Goal: Task Accomplishment & Management: Manage account settings

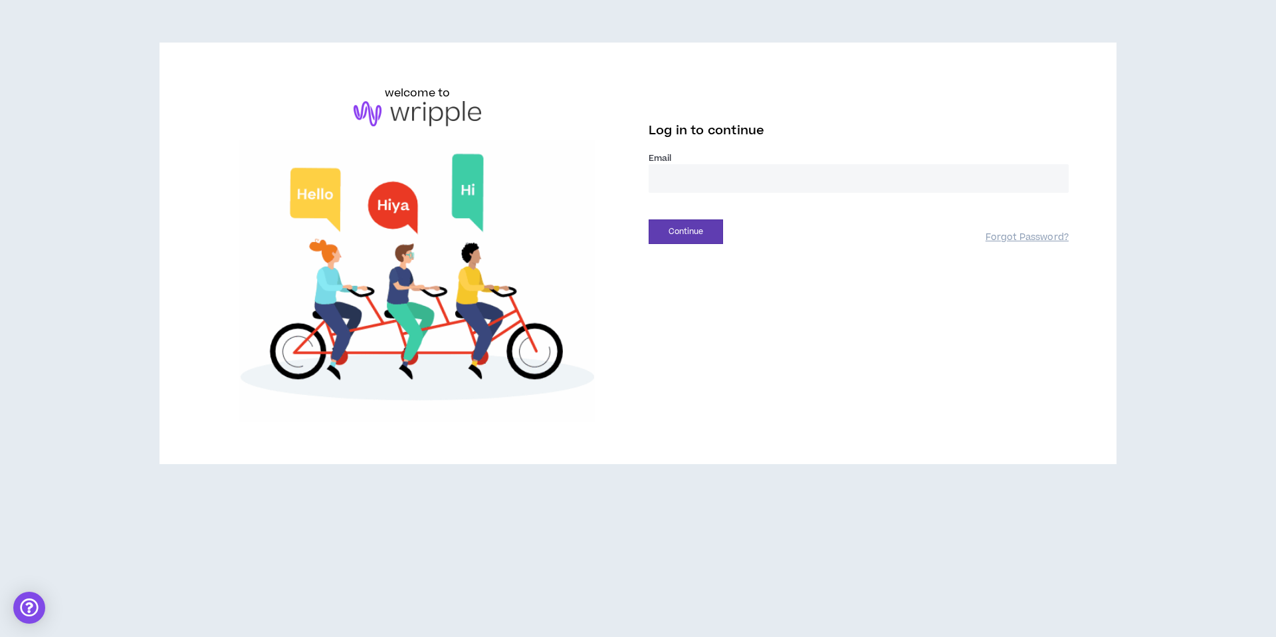
click at [691, 187] on input "email" at bounding box center [859, 178] width 420 height 29
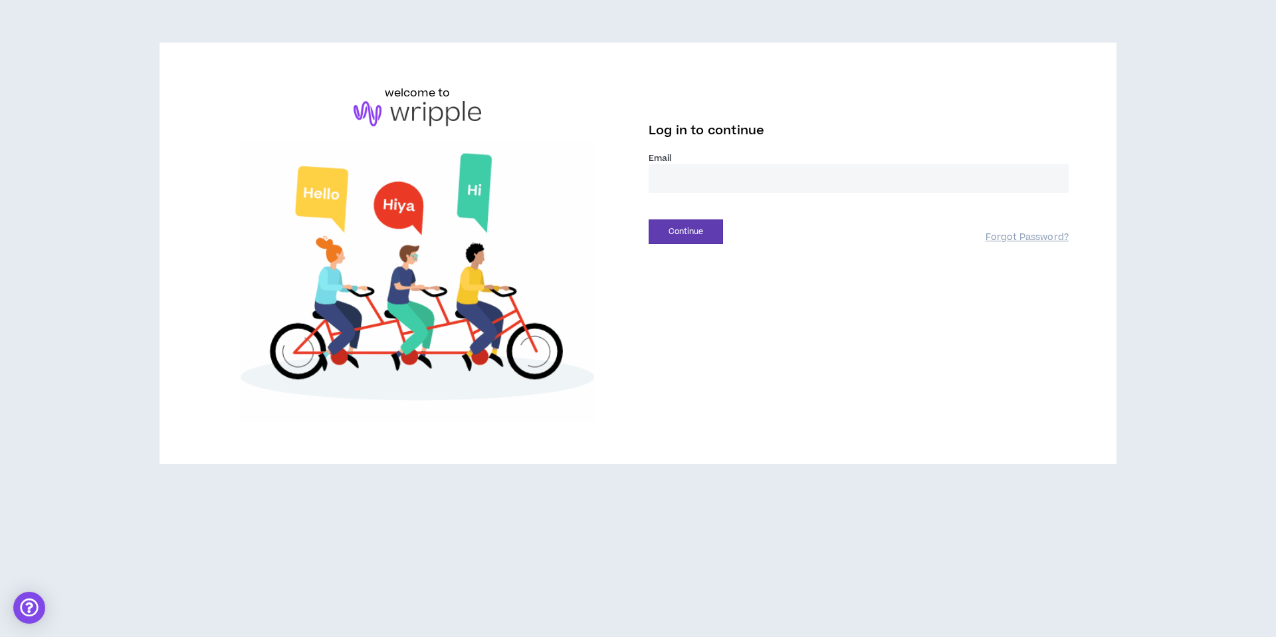
type input "**********"
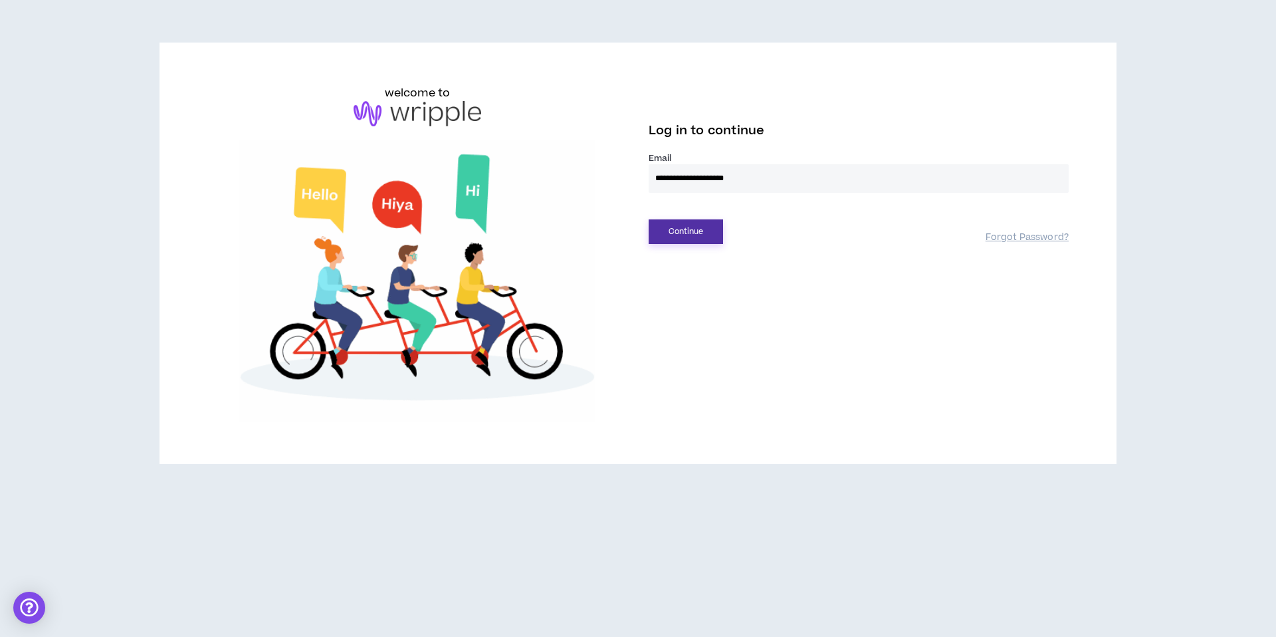
click at [697, 235] on button "Continue" at bounding box center [686, 231] width 74 height 25
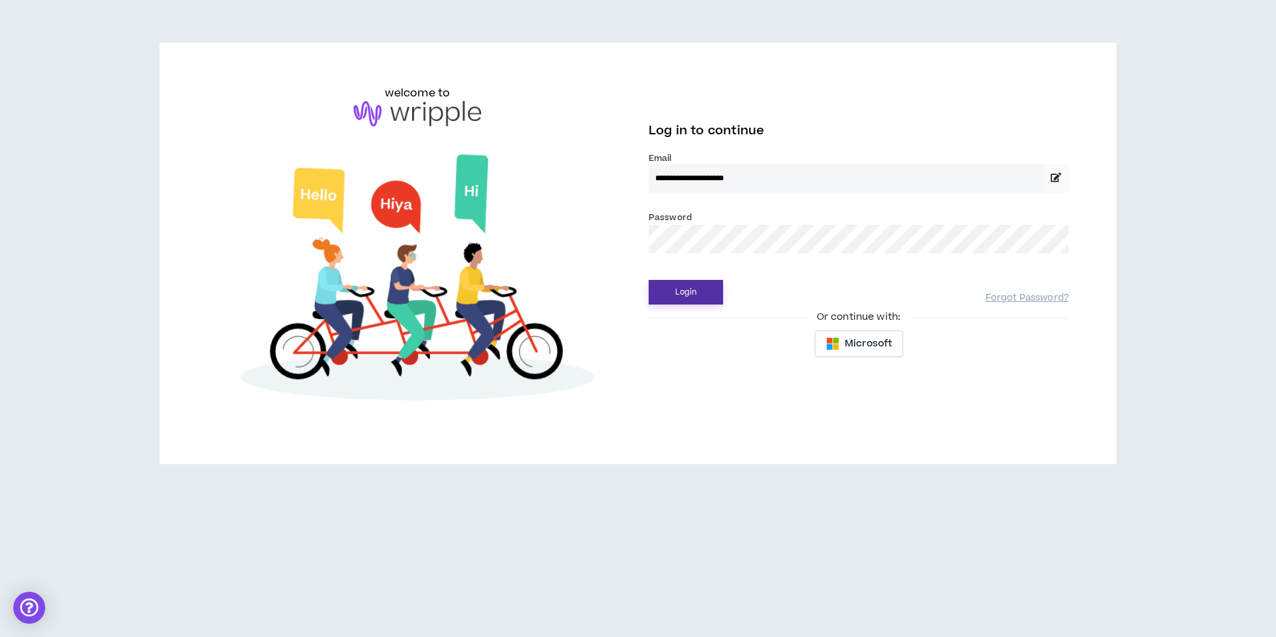
click at [689, 298] on button "Login" at bounding box center [686, 292] width 74 height 25
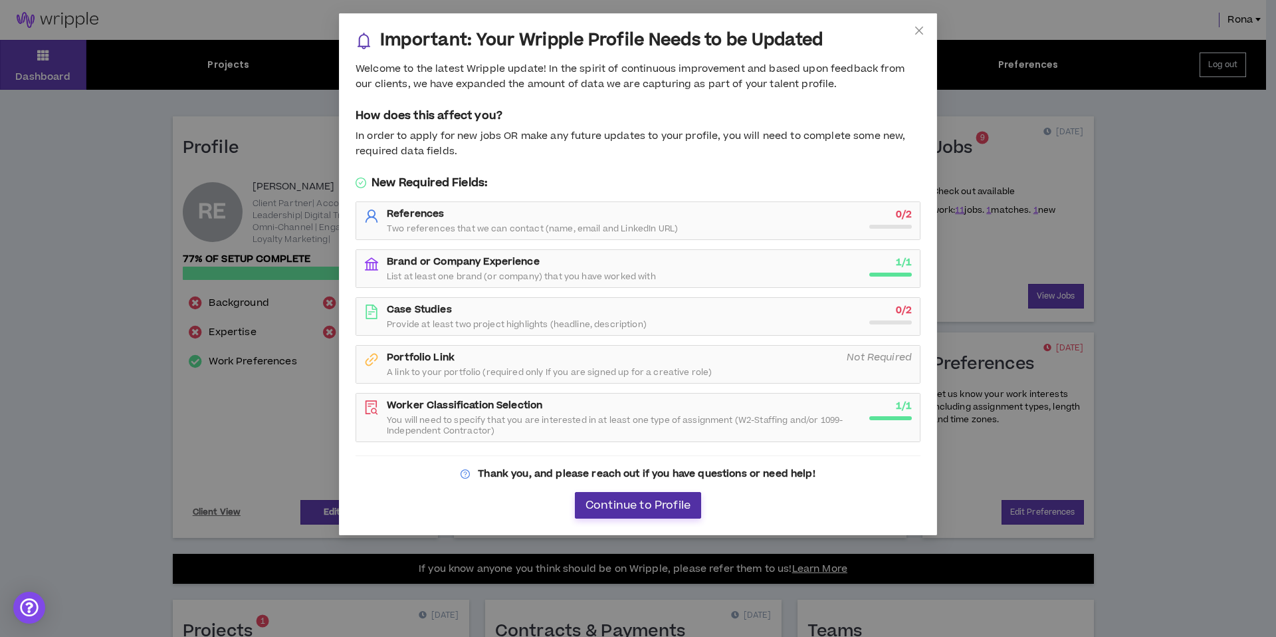
click at [641, 503] on span "Continue to Profile" at bounding box center [638, 505] width 105 height 13
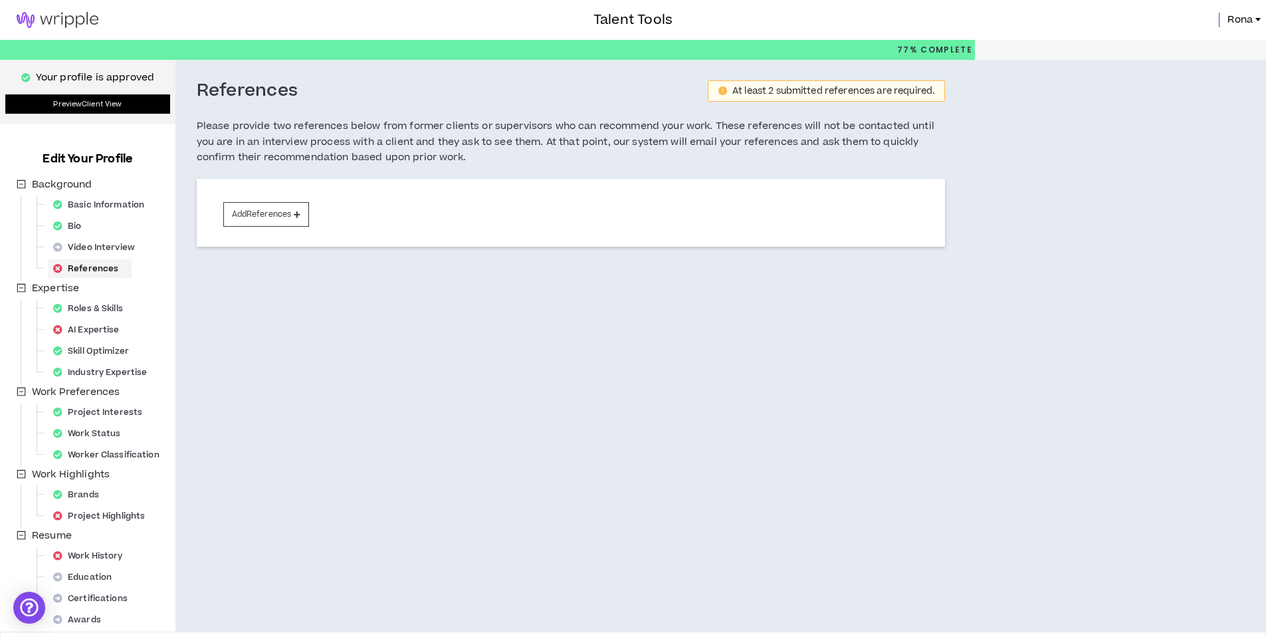
click at [64, 106] on link "Preview Client View" at bounding box center [87, 103] width 165 height 19
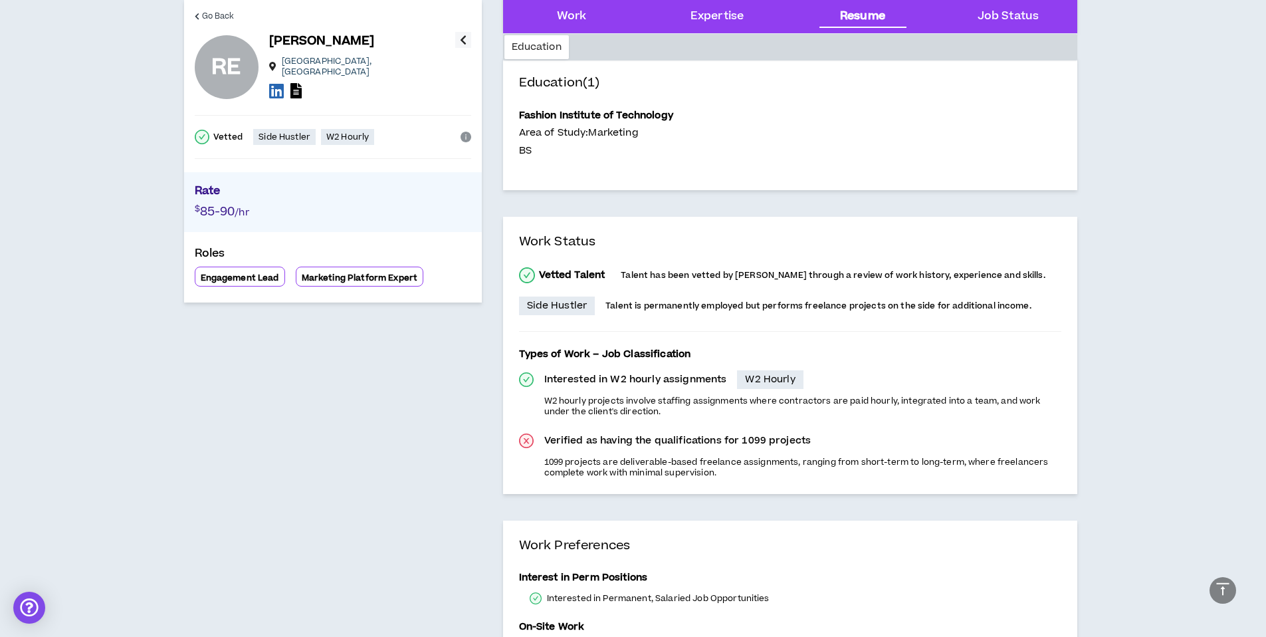
scroll to position [587, 0]
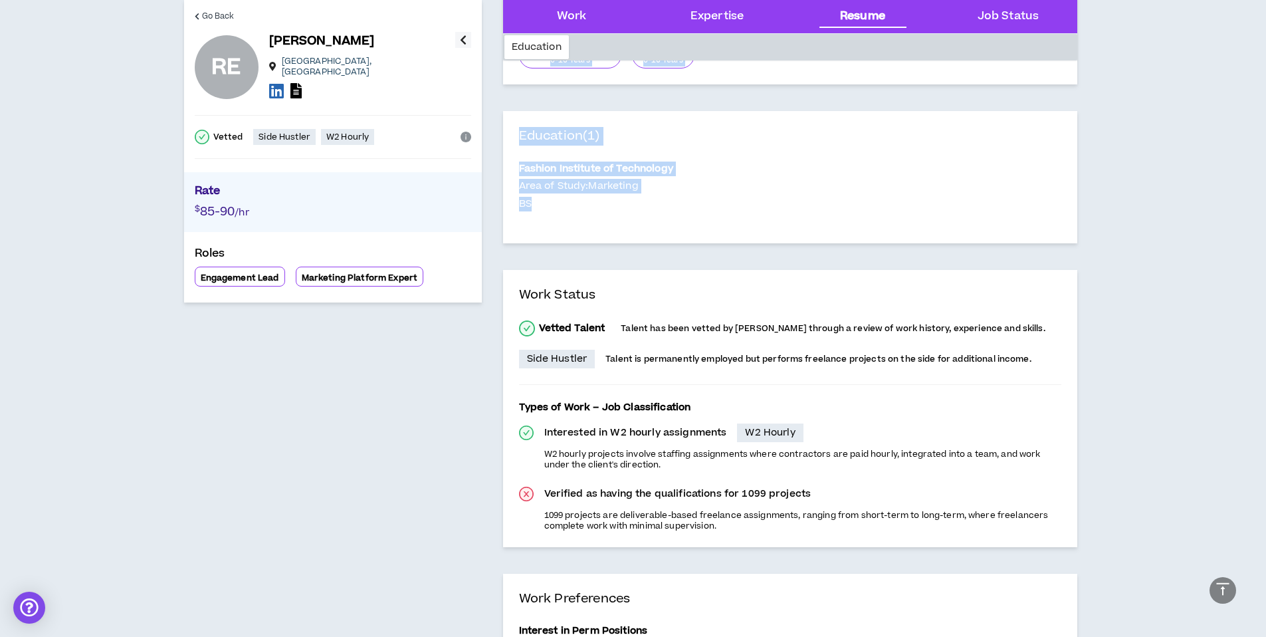
drag, startPoint x: 1254, startPoint y: 205, endPoint x: 1261, endPoint y: 104, distance: 101.3
click at [1261, 105] on section "Go Back RE [PERSON_NAME] [GEOGRAPHIC_DATA] , [GEOGRAPHIC_DATA] Vetted Side Hust…" at bounding box center [633, 202] width 1266 height 1498
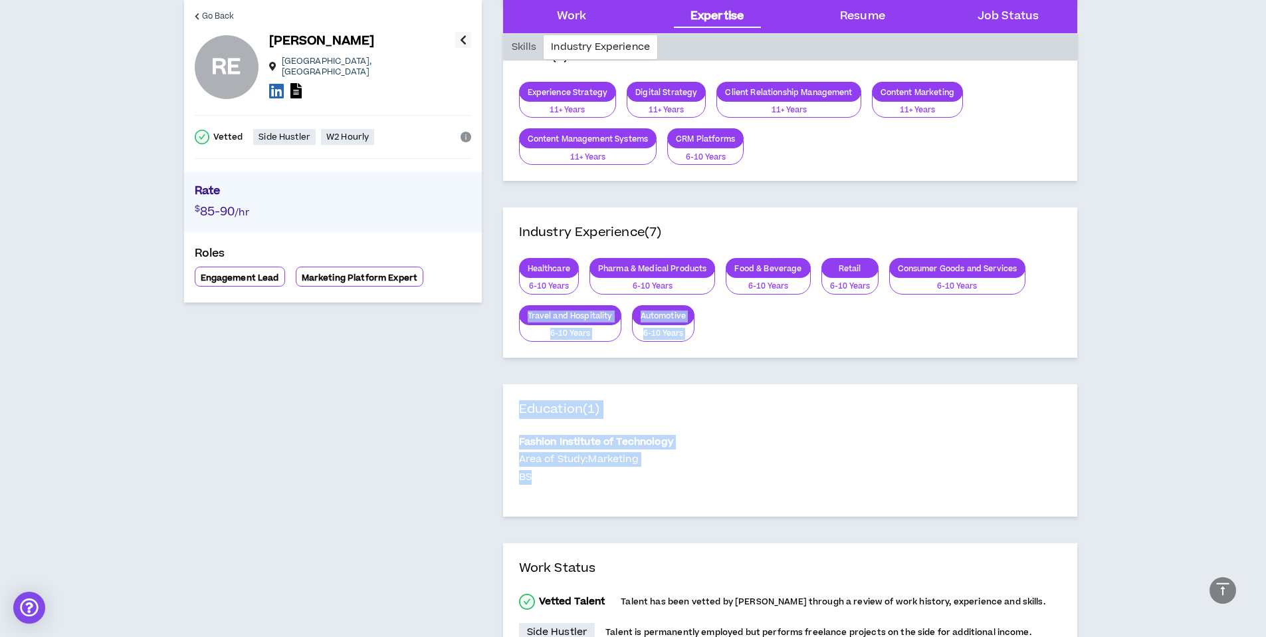
scroll to position [0, 0]
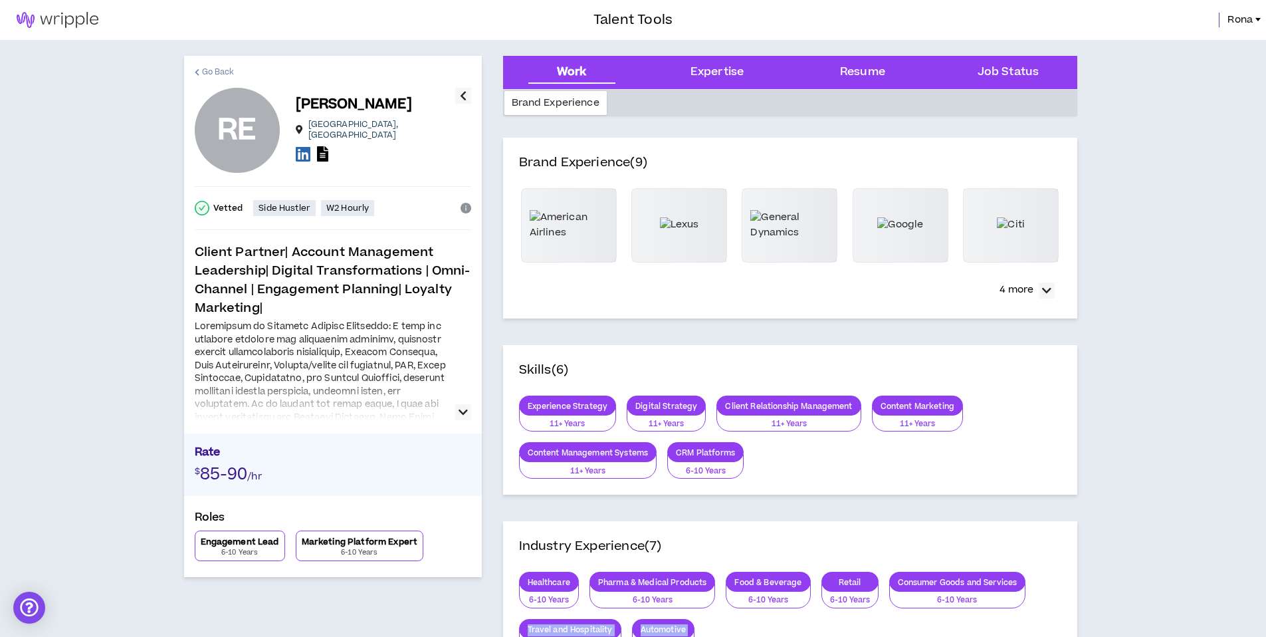
click at [209, 74] on span "Go Back" at bounding box center [218, 72] width 33 height 13
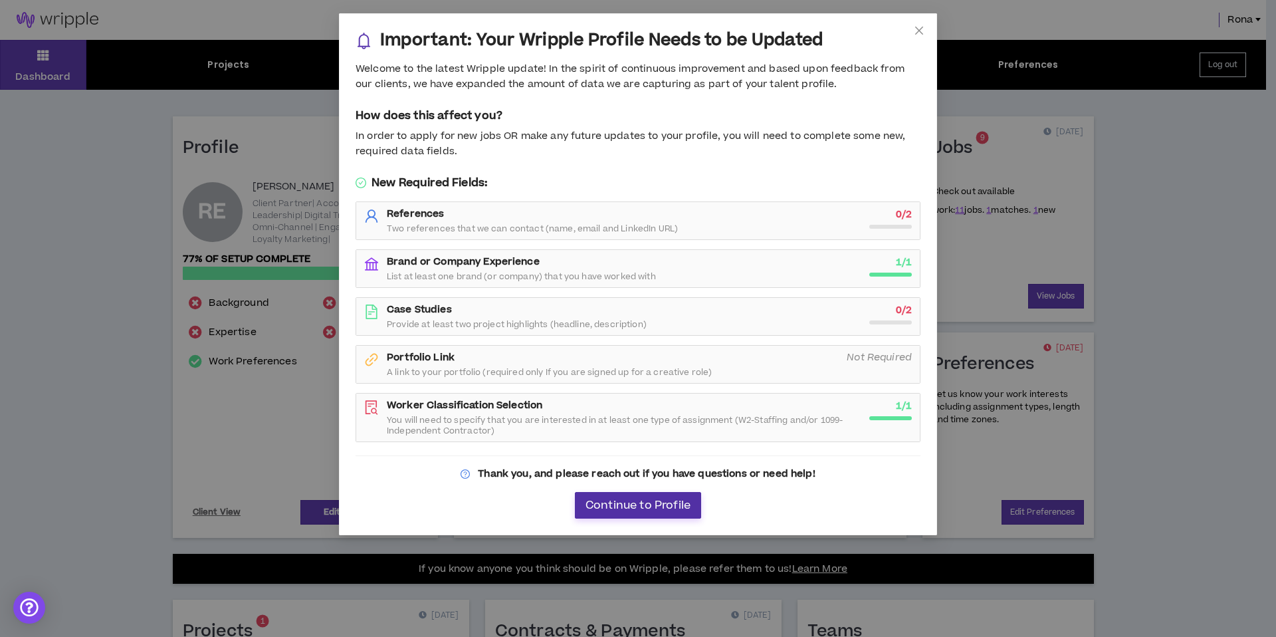
click at [644, 509] on span "Continue to Profile" at bounding box center [638, 505] width 105 height 13
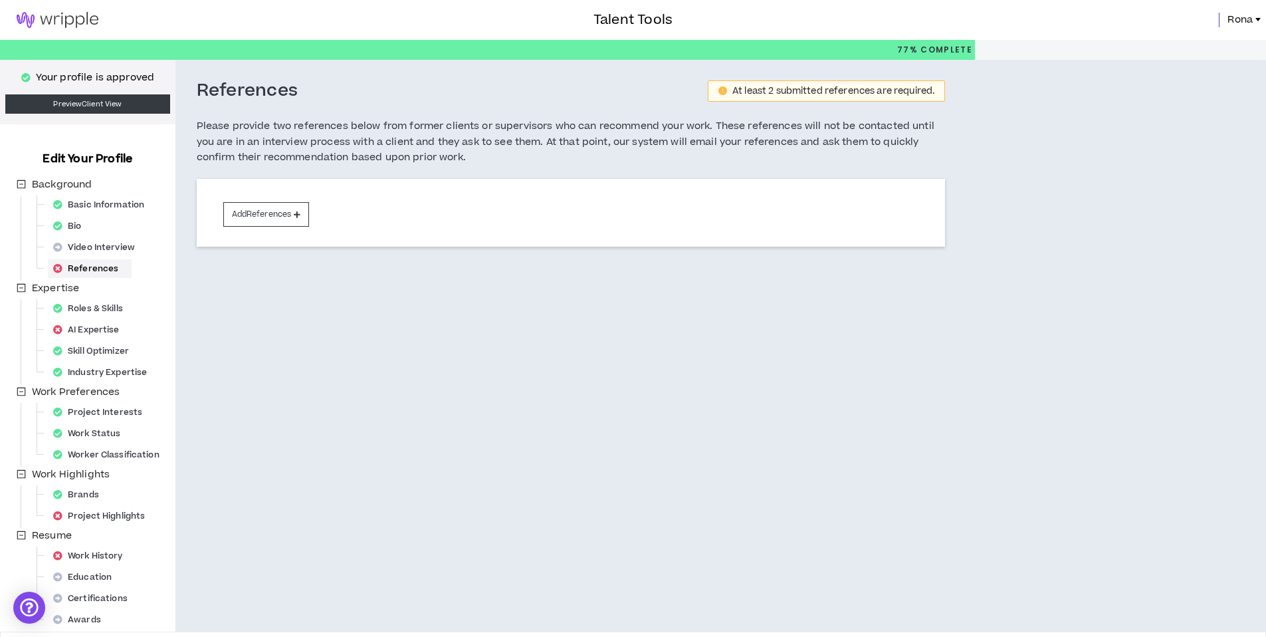
click at [1244, 19] on span "Rona" at bounding box center [1240, 20] width 25 height 15
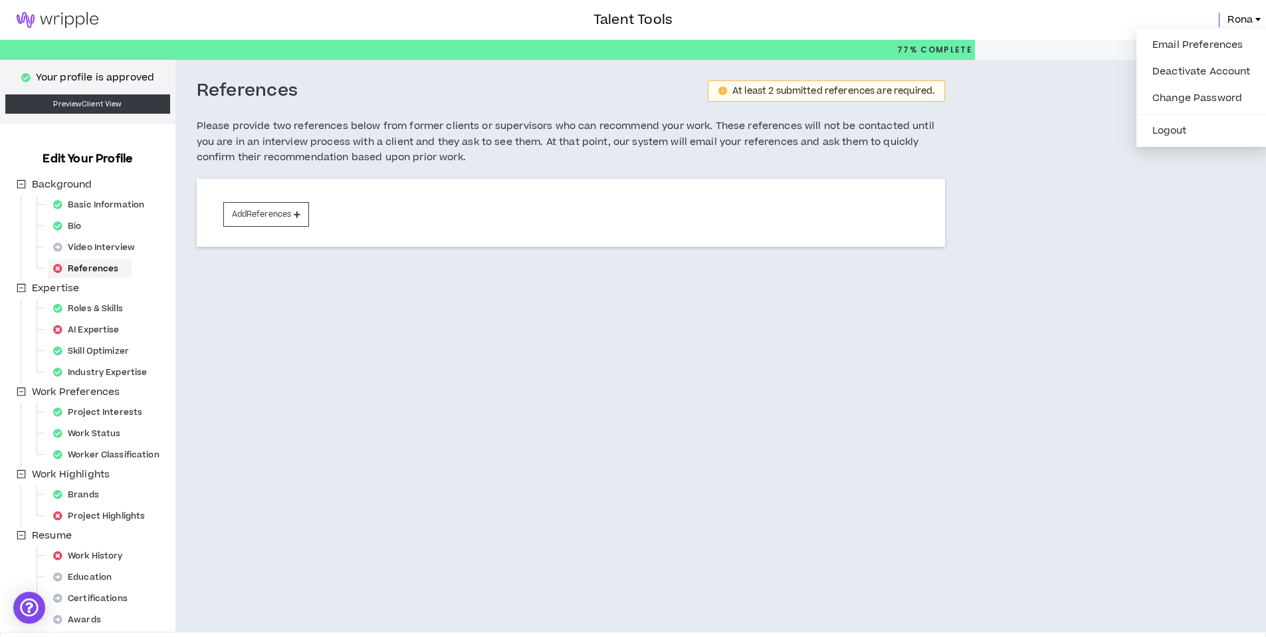
click at [59, 22] on img at bounding box center [57, 20] width 115 height 16
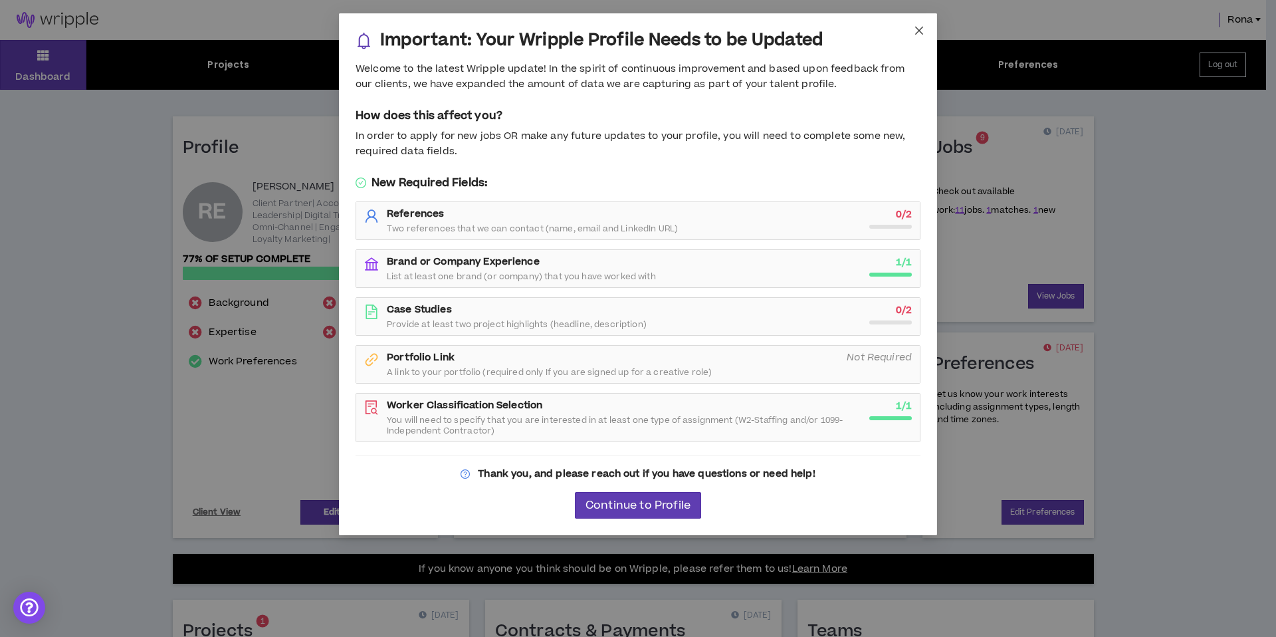
click at [917, 29] on icon "close" at bounding box center [919, 31] width 8 height 8
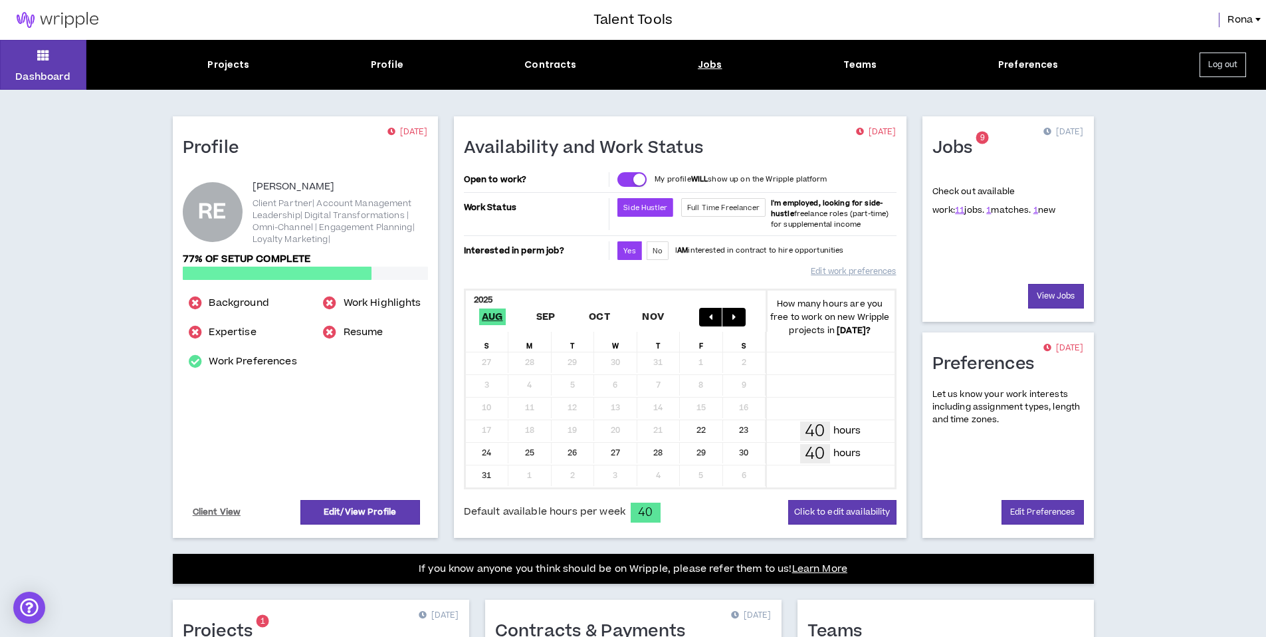
click at [716, 67] on div "Jobs" at bounding box center [710, 65] width 25 height 14
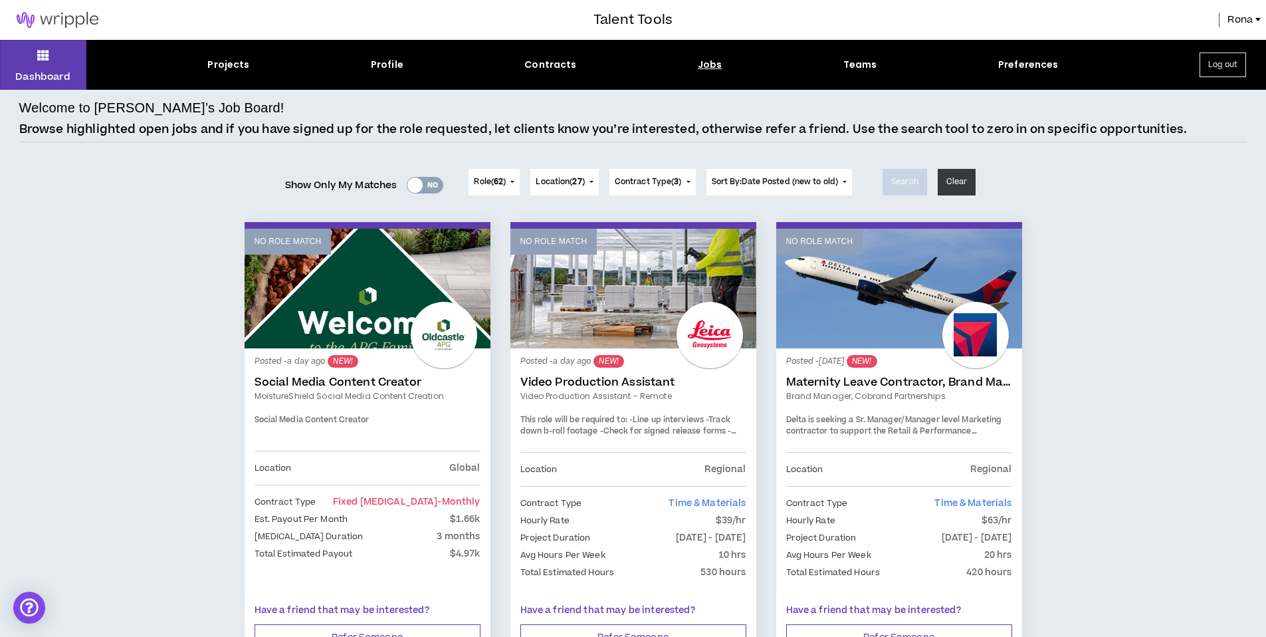
click at [1238, 65] on button "Log out" at bounding box center [1223, 65] width 47 height 25
